Goal: Check status: Check status

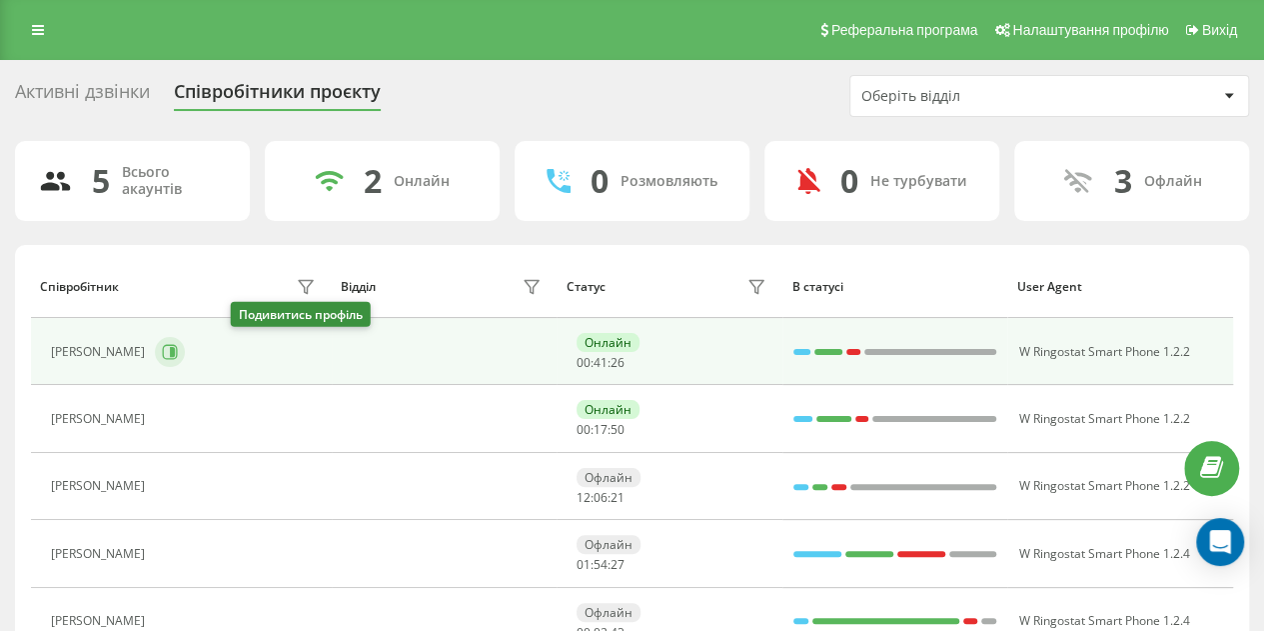
click at [175, 353] on icon at bounding box center [172, 352] width 5 height 10
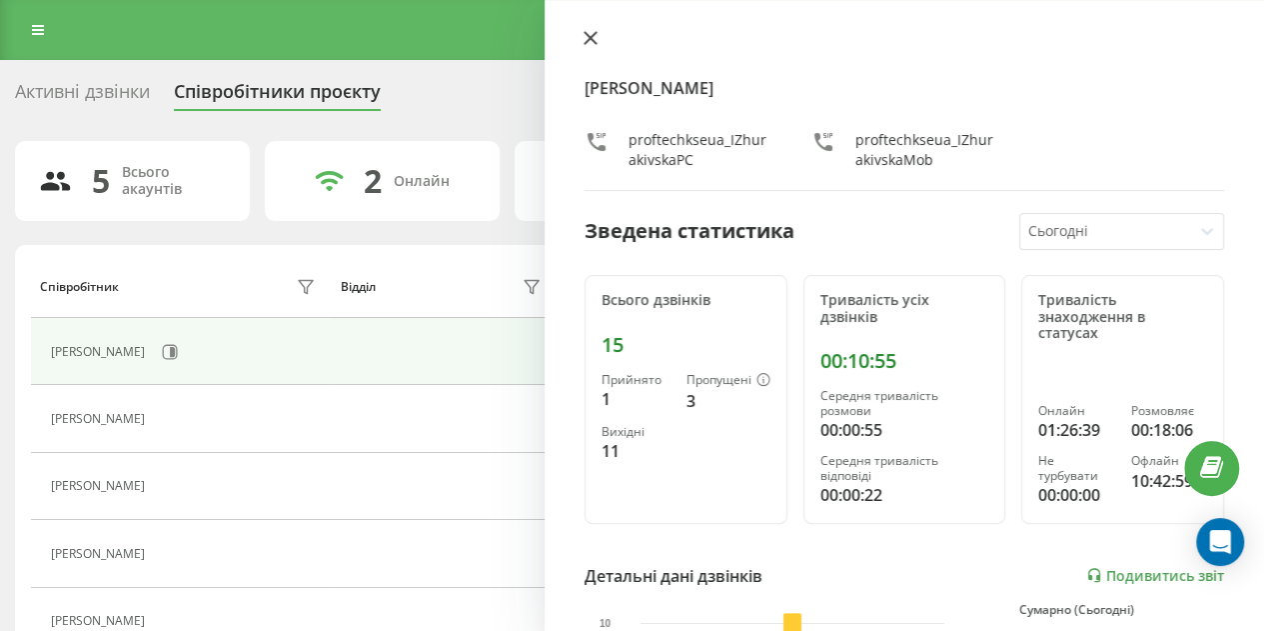
click at [594, 39] on icon at bounding box center [591, 38] width 14 height 14
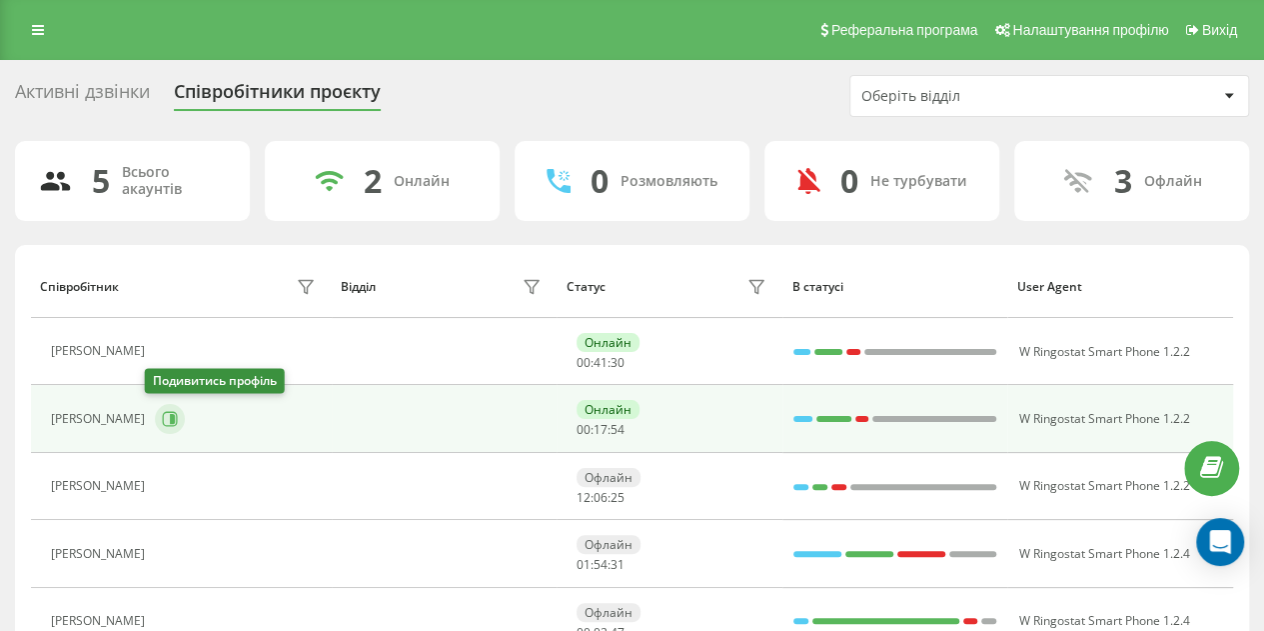
click at [166, 415] on icon at bounding box center [170, 419] width 15 height 15
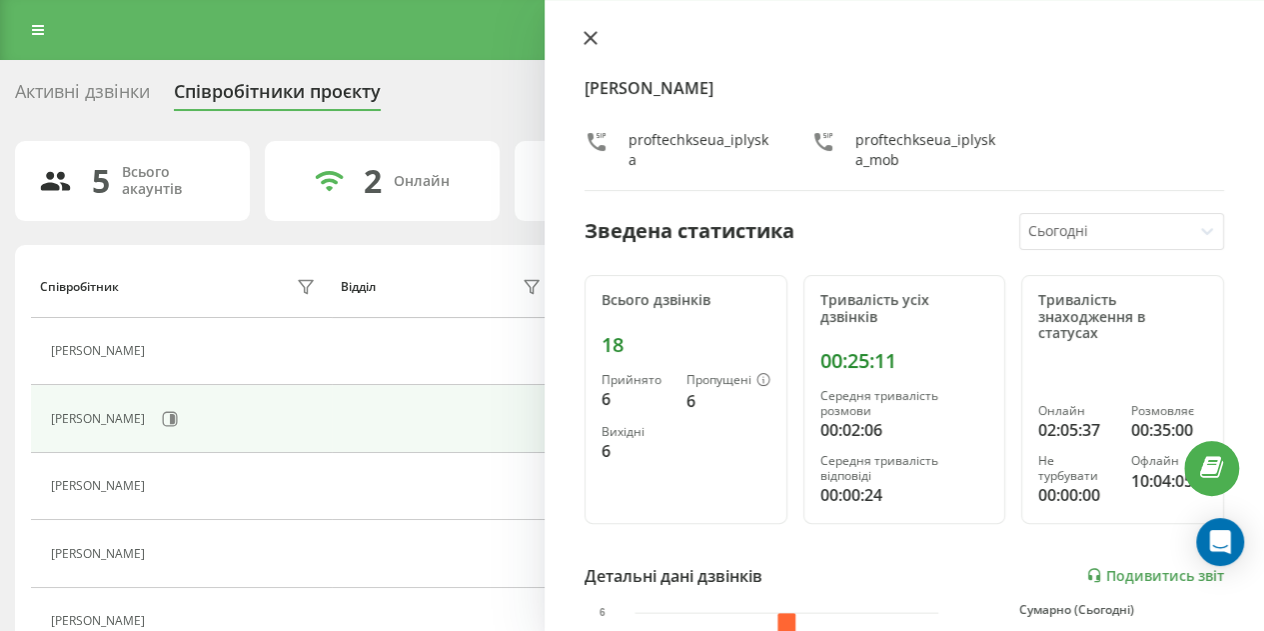
click at [600, 34] on button at bounding box center [591, 39] width 26 height 19
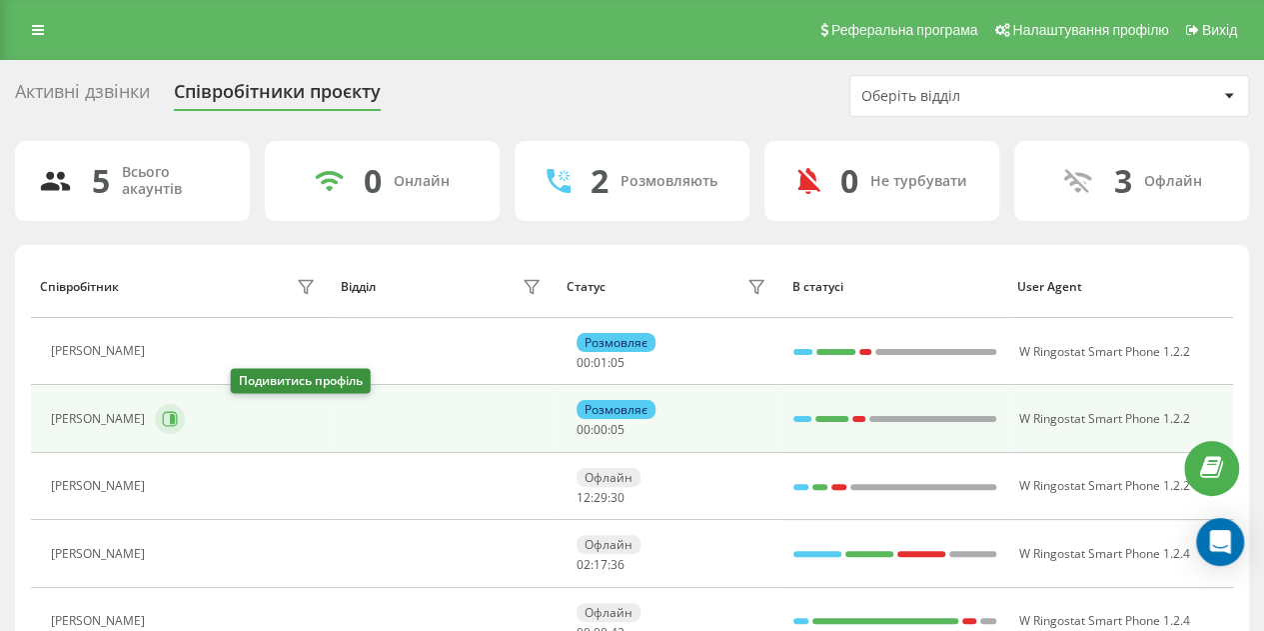
click at [185, 417] on button at bounding box center [170, 419] width 30 height 30
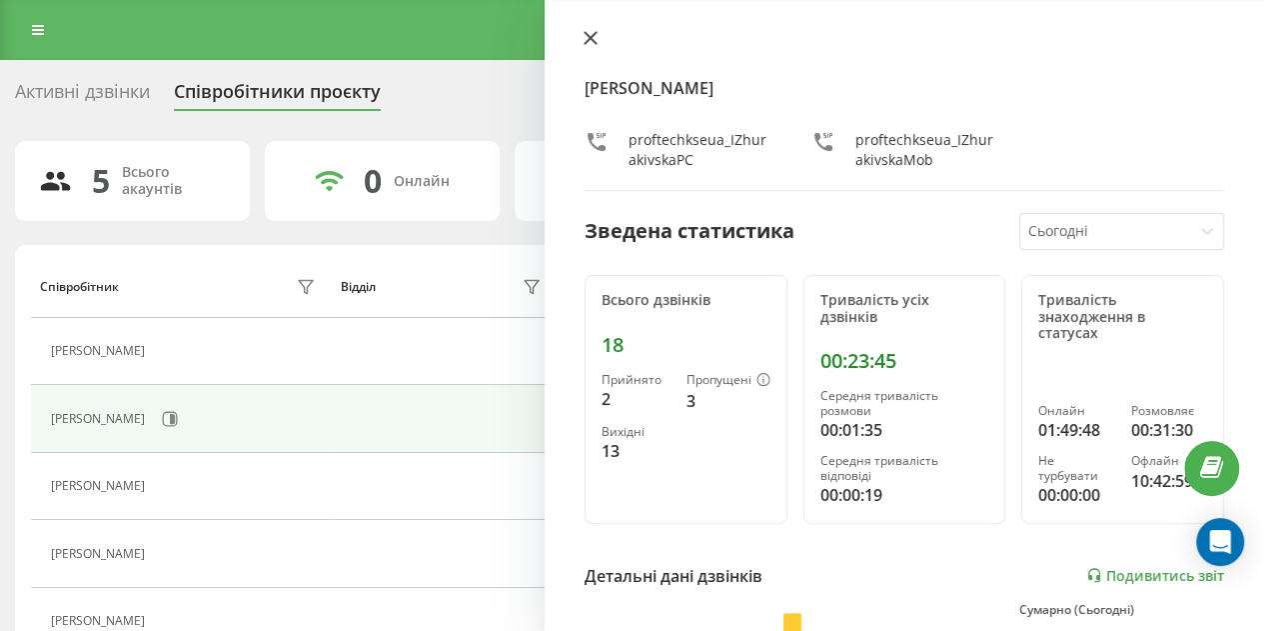
click at [587, 37] on icon at bounding box center [591, 38] width 14 height 14
